Goal: Register for event/course

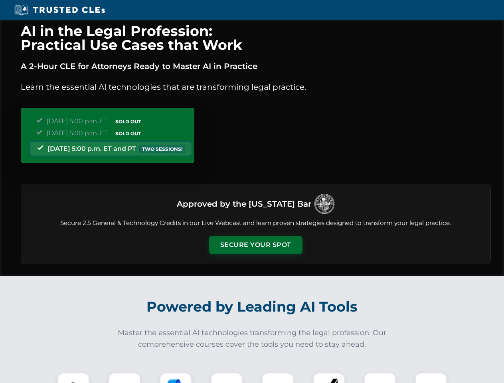
click at [255, 245] on button "Secure Your Spot" at bounding box center [255, 245] width 93 height 18
click at [73, 378] on img at bounding box center [73, 388] width 23 height 23
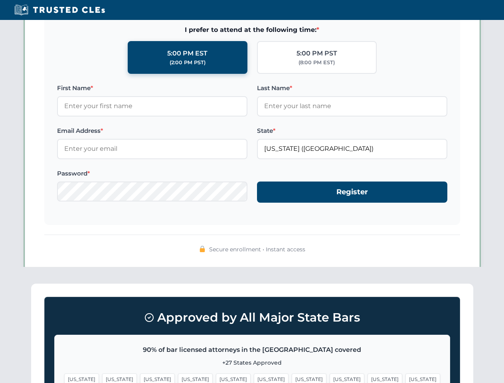
click at [292, 378] on span "[US_STATE]" at bounding box center [309, 380] width 35 height 12
click at [368, 378] on span "[US_STATE]" at bounding box center [385, 380] width 35 height 12
